Goal: Task Accomplishment & Management: Manage account settings

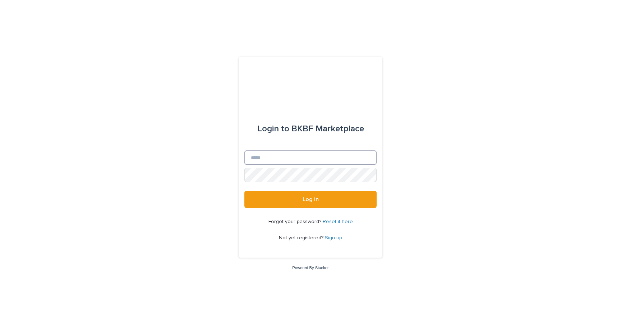
click at [316, 157] on input "Email" at bounding box center [310, 157] width 132 height 14
type input "**********"
click at [244, 191] on button "Log in" at bounding box center [310, 199] width 132 height 17
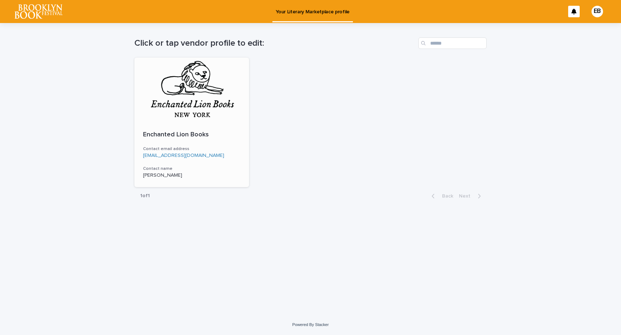
click at [197, 96] on div at bounding box center [191, 90] width 115 height 65
